Goal: Task Accomplishment & Management: Use online tool/utility

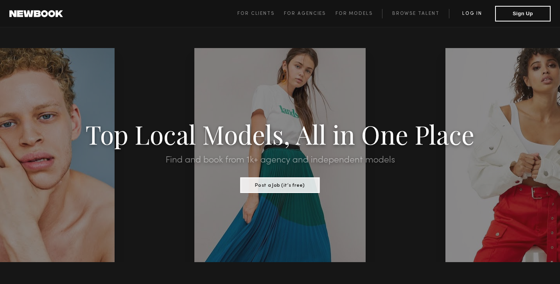
click at [475, 12] on link "Log in" at bounding box center [472, 13] width 46 height 9
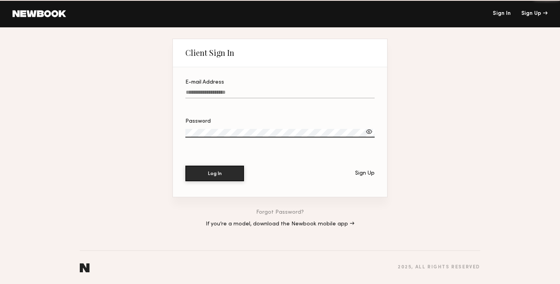
type input "**********"
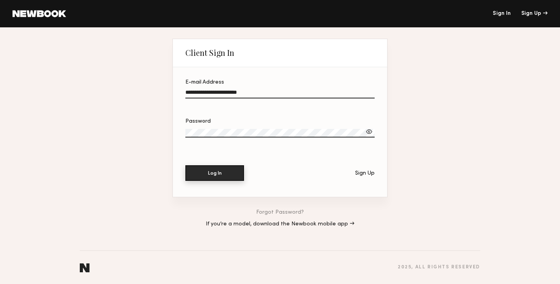
click at [231, 169] on button "Log In" at bounding box center [214, 174] width 59 height 16
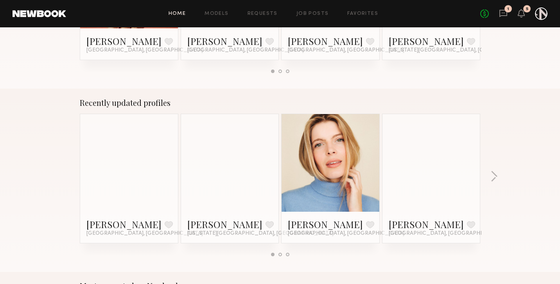
scroll to position [438, 0]
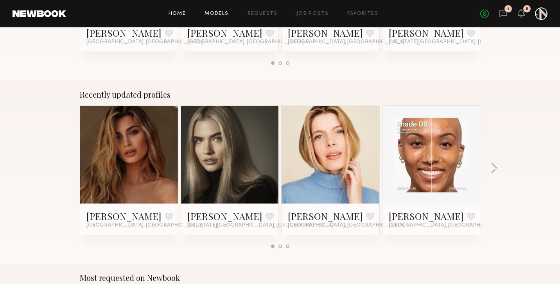
click at [217, 11] on link "Models" at bounding box center [217, 13] width 24 height 5
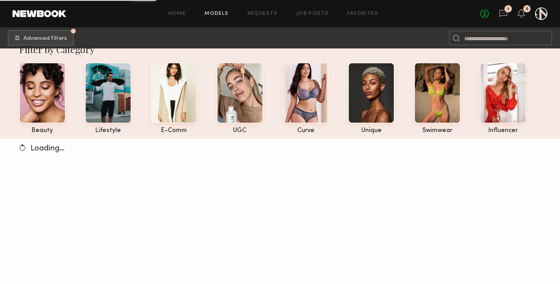
scroll to position [16, 0]
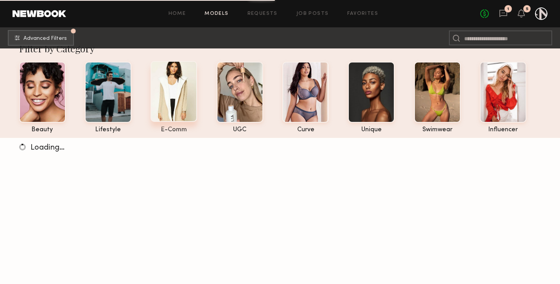
click at [180, 104] on div at bounding box center [174, 91] width 47 height 61
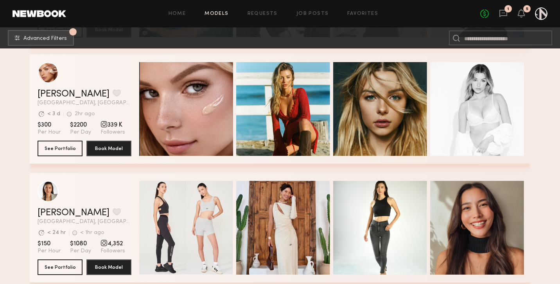
scroll to position [830, 0]
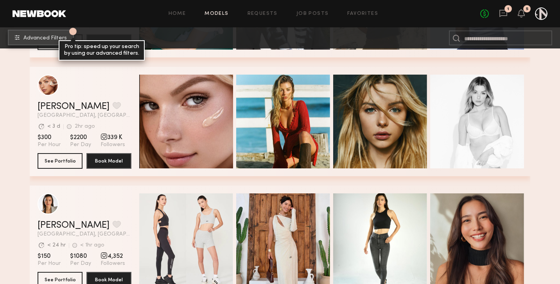
click at [50, 38] on span "Advanced Filters" at bounding box center [44, 38] width 43 height 5
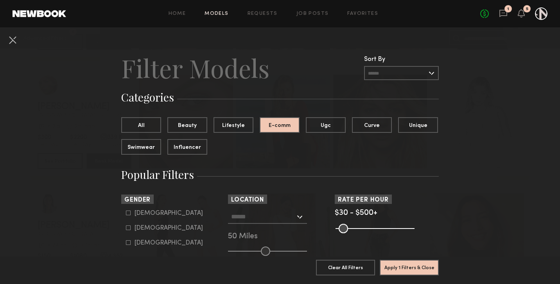
click at [133, 228] on label "[DEMOGRAPHIC_DATA]" at bounding box center [164, 228] width 77 height 5
type input "**"
click at [296, 212] on div at bounding box center [267, 217] width 79 height 14
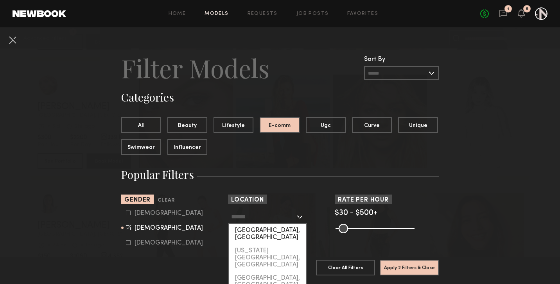
click at [285, 232] on div "[GEOGRAPHIC_DATA], [GEOGRAPHIC_DATA]" at bounding box center [267, 234] width 77 height 20
type input "**********"
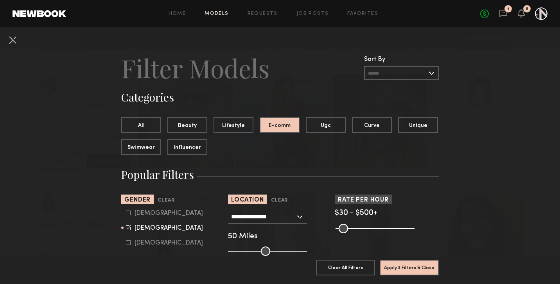
drag, startPoint x: 416, startPoint y: 227, endPoint x: 400, endPoint y: 225, distance: 15.3
click at [400, 225] on div "Pro Tip: Rates are often negotiable. We recommend increasing search max by $50." at bounding box center [387, 227] width 104 height 9
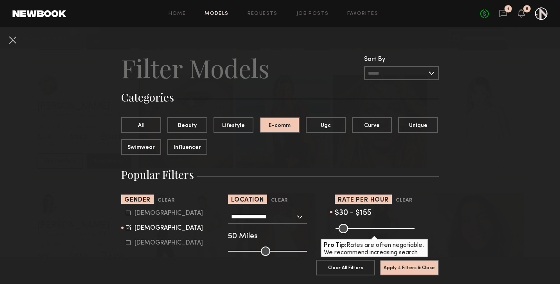
drag, startPoint x: 412, startPoint y: 227, endPoint x: 359, endPoint y: 228, distance: 52.8
type input "***"
click at [359, 228] on input "range" at bounding box center [375, 228] width 79 height 9
click at [430, 265] on button "Apply 4 Filters & Close" at bounding box center [409, 268] width 59 height 16
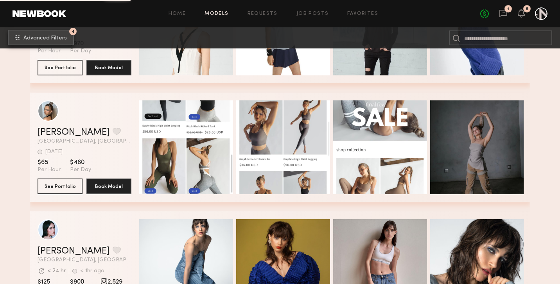
scroll to position [5337, 0]
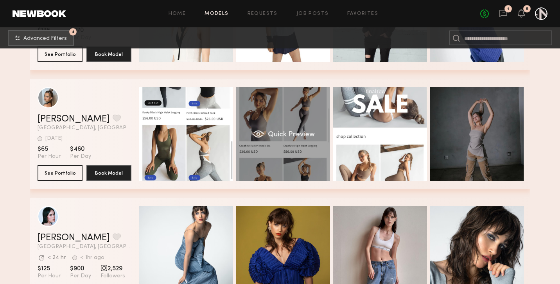
click at [270, 124] on div "Quick Preview" at bounding box center [283, 134] width 94 height 94
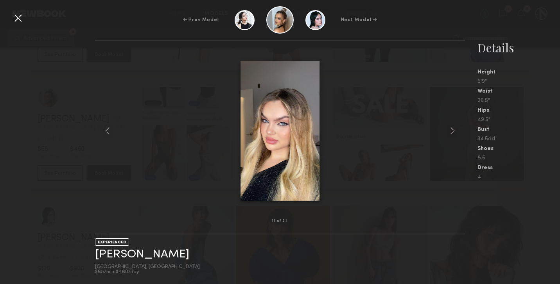
click at [18, 20] on div at bounding box center [18, 18] width 13 height 13
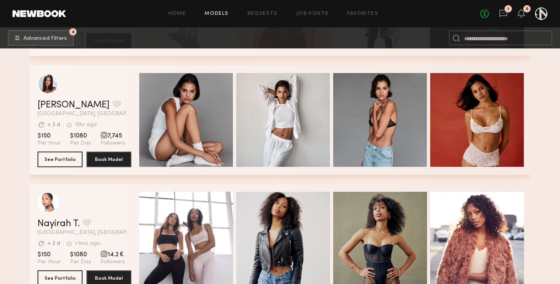
scroll to position [7169, 0]
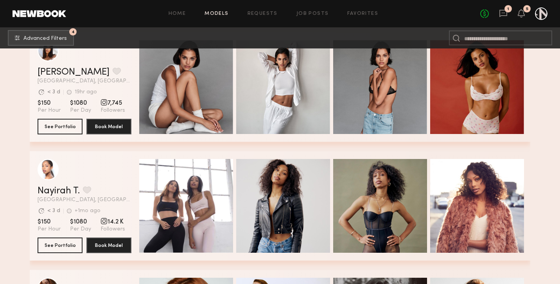
click at [219, 14] on link "Models" at bounding box center [217, 13] width 24 height 5
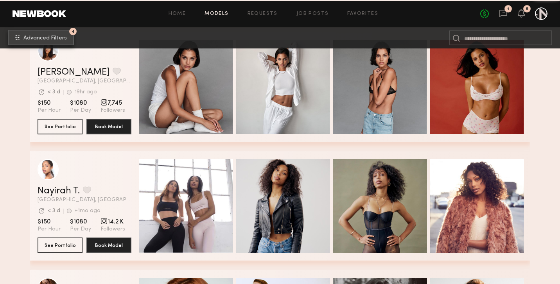
click at [49, 41] on span "Advanced Filters" at bounding box center [44, 38] width 43 height 5
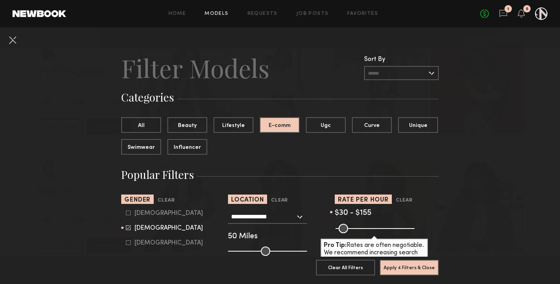
click at [275, 159] on div "All Beauty Lifestyle E-comm Ugc Curve Unique Swimwear Influencer" at bounding box center [283, 139] width 324 height 44
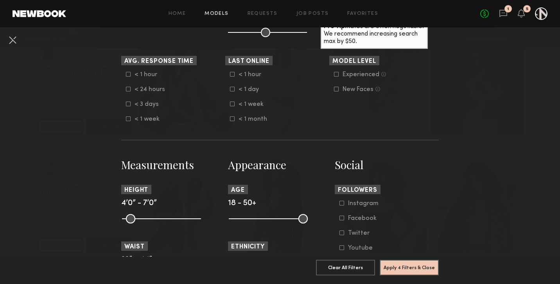
scroll to position [235, 0]
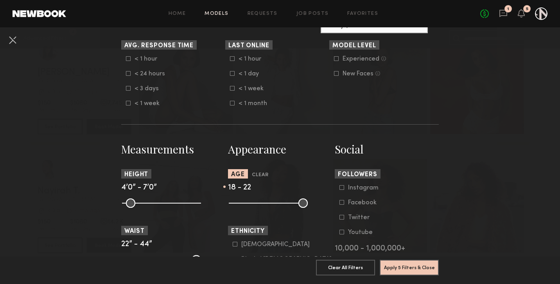
drag, startPoint x: 306, startPoint y: 204, endPoint x: 242, endPoint y: 202, distance: 63.8
type input "**"
click at [242, 202] on input "range" at bounding box center [268, 203] width 79 height 9
click at [490, 202] on nb-browse-filters "**********" at bounding box center [280, 222] width 560 height 858
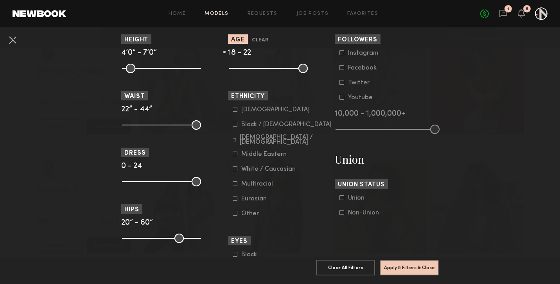
scroll to position [391, 0]
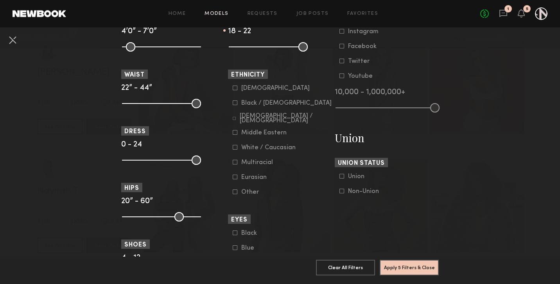
click at [193, 163] on input "range" at bounding box center [161, 160] width 79 height 9
click at [197, 160] on input "range" at bounding box center [161, 160] width 79 height 9
drag, startPoint x: 198, startPoint y: 160, endPoint x: 145, endPoint y: 161, distance: 52.4
type input "*"
click at [145, 161] on input "range" at bounding box center [161, 160] width 79 height 9
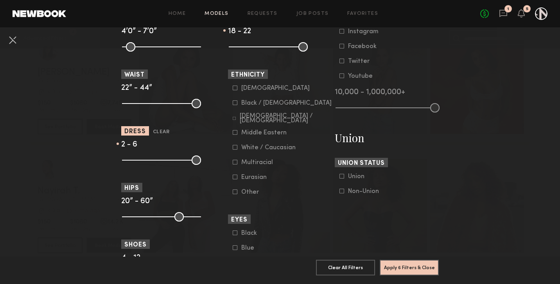
drag, startPoint x: 125, startPoint y: 163, endPoint x: 131, endPoint y: 164, distance: 6.0
type input "*"
click at [131, 164] on input "range" at bounding box center [161, 160] width 79 height 9
drag, startPoint x: 197, startPoint y: 216, endPoint x: 153, endPoint y: 220, distance: 44.4
type input "**"
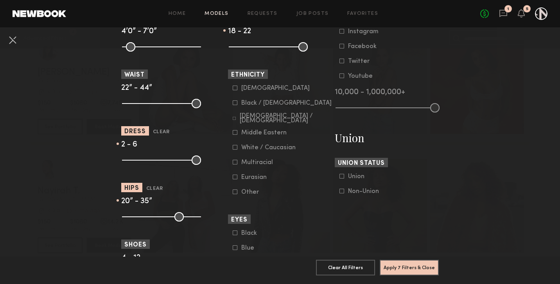
click at [153, 220] on input "range" at bounding box center [161, 216] width 79 height 9
type input "**"
click at [131, 106] on input "range" at bounding box center [161, 103] width 79 height 9
drag, startPoint x: 198, startPoint y: 102, endPoint x: 153, endPoint y: 103, distance: 45.4
type input "**"
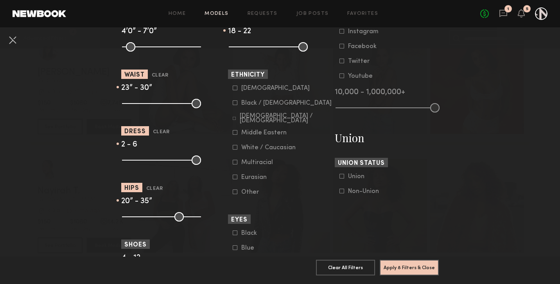
click at [153, 103] on input "range" at bounding box center [161, 103] width 79 height 9
click at [207, 146] on div "2 - 6" at bounding box center [173, 145] width 104 height 7
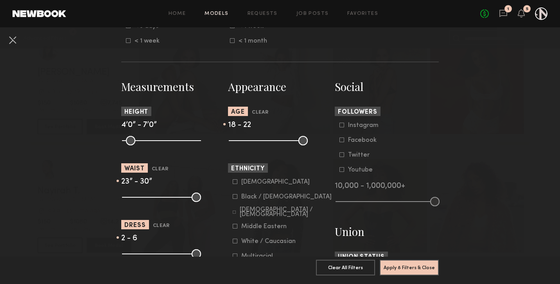
scroll to position [282, 0]
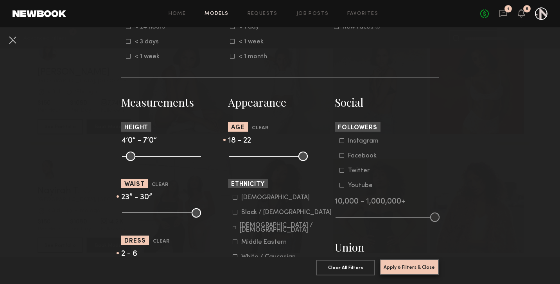
click at [407, 270] on button "Apply 8 Filters & Close" at bounding box center [409, 268] width 59 height 16
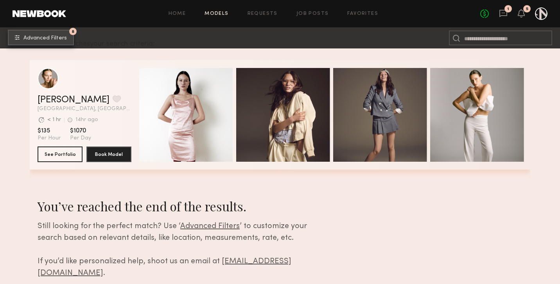
scroll to position [107, 0]
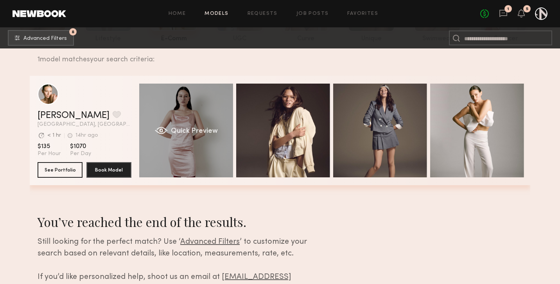
click at [193, 142] on div "Quick Preview" at bounding box center [186, 131] width 94 height 94
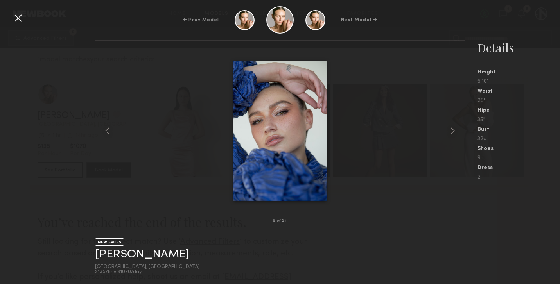
click at [23, 18] on div at bounding box center [18, 18] width 13 height 13
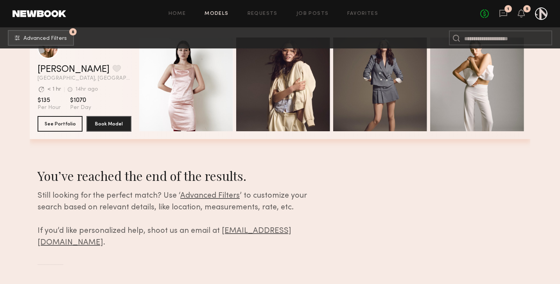
scroll to position [154, 0]
